Goal: Transaction & Acquisition: Purchase product/service

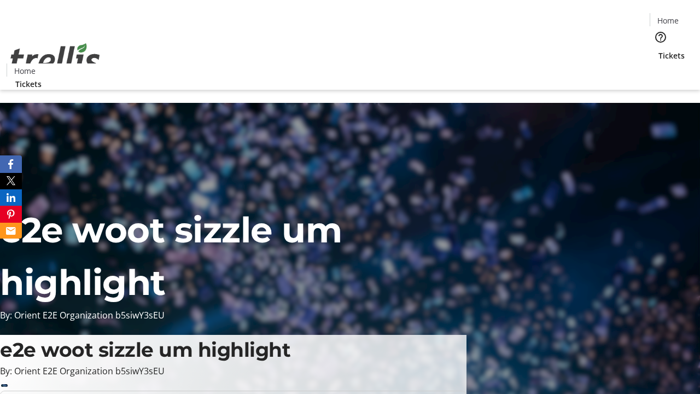
click at [658, 50] on span "Tickets" at bounding box center [671, 55] width 26 height 11
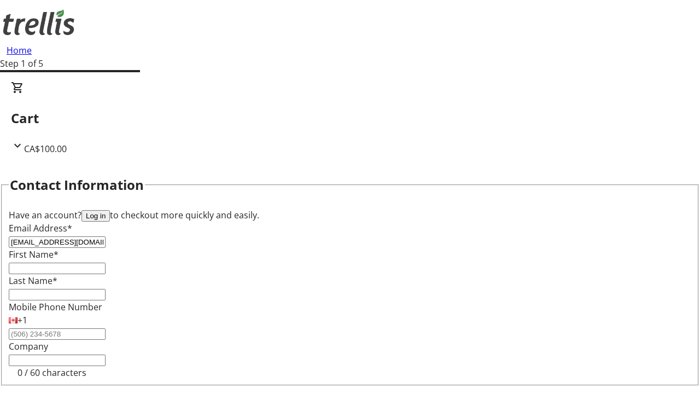
type input "[EMAIL_ADDRESS][DOMAIN_NAME]"
type input "Viva"
type input "Bayer"
